Goal: Information Seeking & Learning: Learn about a topic

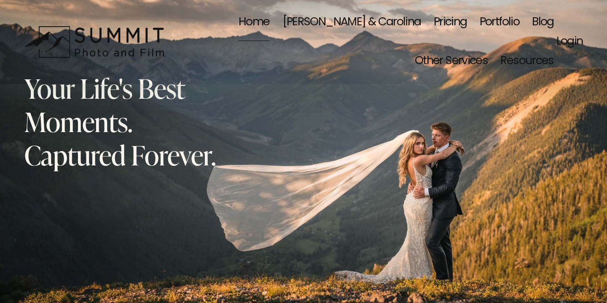
scroll to position [4, 0]
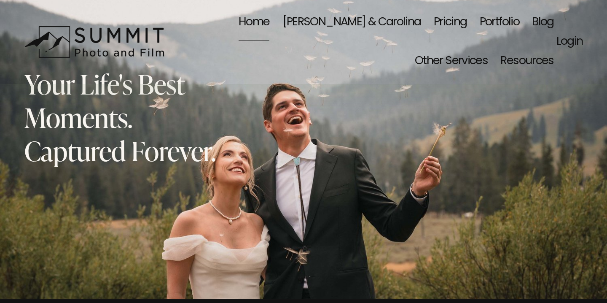
click at [434, 20] on link "Pricing" at bounding box center [450, 22] width 33 height 39
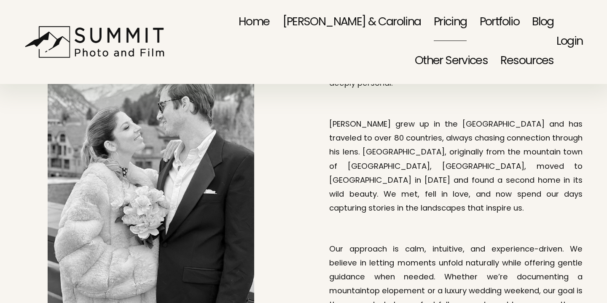
scroll to position [559, 0]
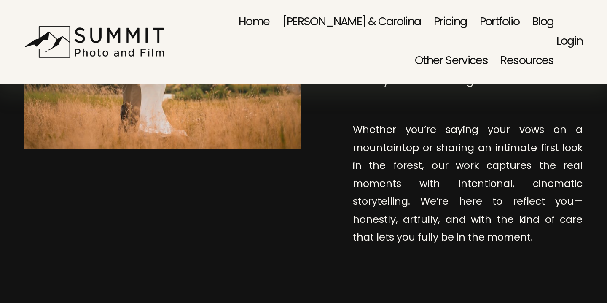
click at [0, 0] on span "Event Photography" at bounding box center [0, 0] width 0 height 0
click at [0, 0] on span "Family Portraits" at bounding box center [0, 0] width 0 height 0
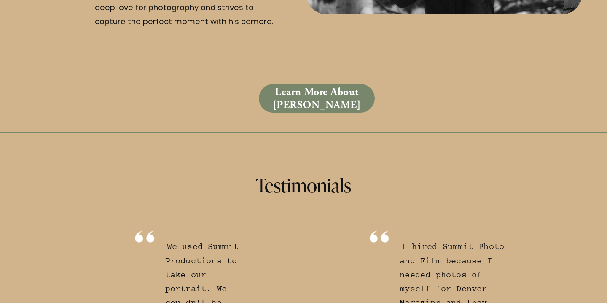
scroll to position [2438, 0]
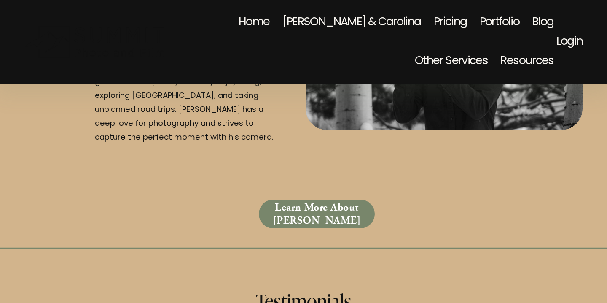
click at [300, 200] on link "Learn More About Dale" at bounding box center [317, 214] width 116 height 29
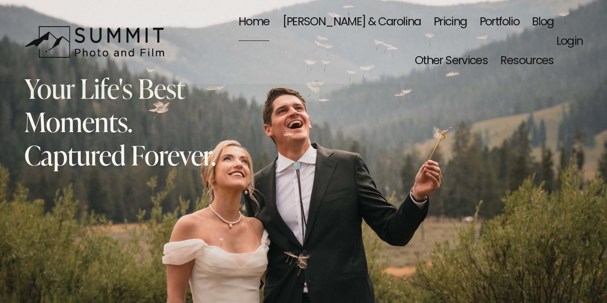
click at [0, 0] on span "Family Portraits" at bounding box center [0, 0] width 0 height 0
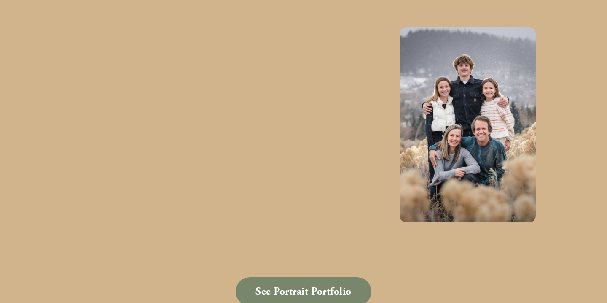
scroll to position [948, 0]
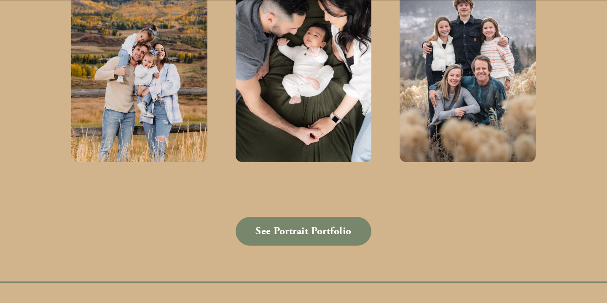
click at [337, 235] on link "See Portrait Portfolio" at bounding box center [304, 231] width 136 height 29
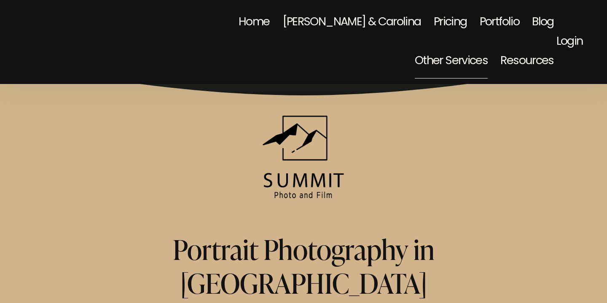
scroll to position [310, 0]
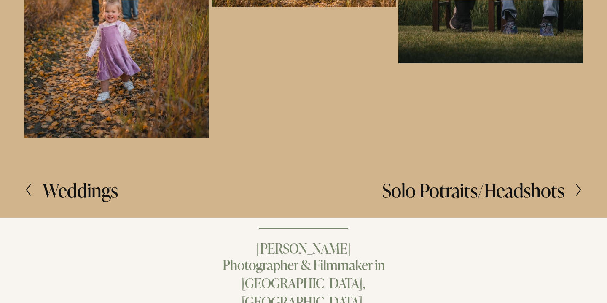
scroll to position [1339, 0]
click at [534, 192] on h2 "Solo Potraits/Headshots" at bounding box center [474, 189] width 182 height 19
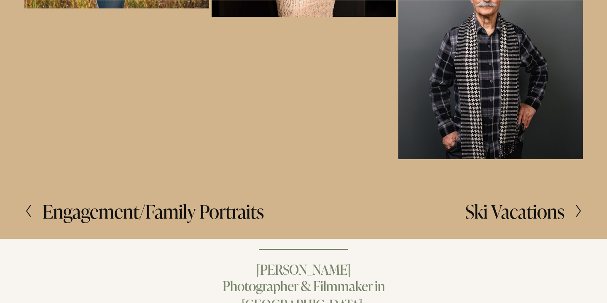
scroll to position [1090, 0]
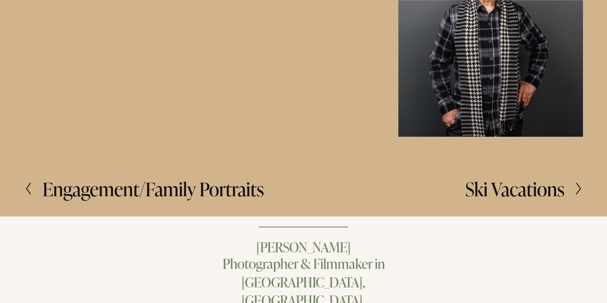
click at [533, 196] on h2 "Ski Vacations" at bounding box center [515, 188] width 99 height 19
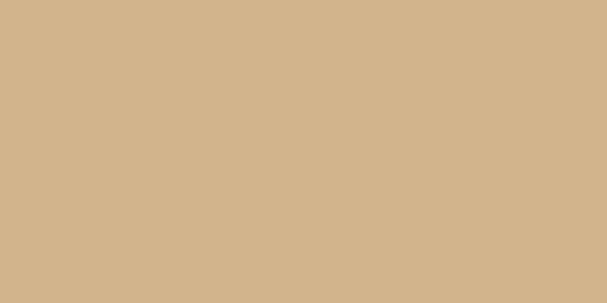
scroll to position [283, 0]
